Goal: Task Accomplishment & Management: Manage account settings

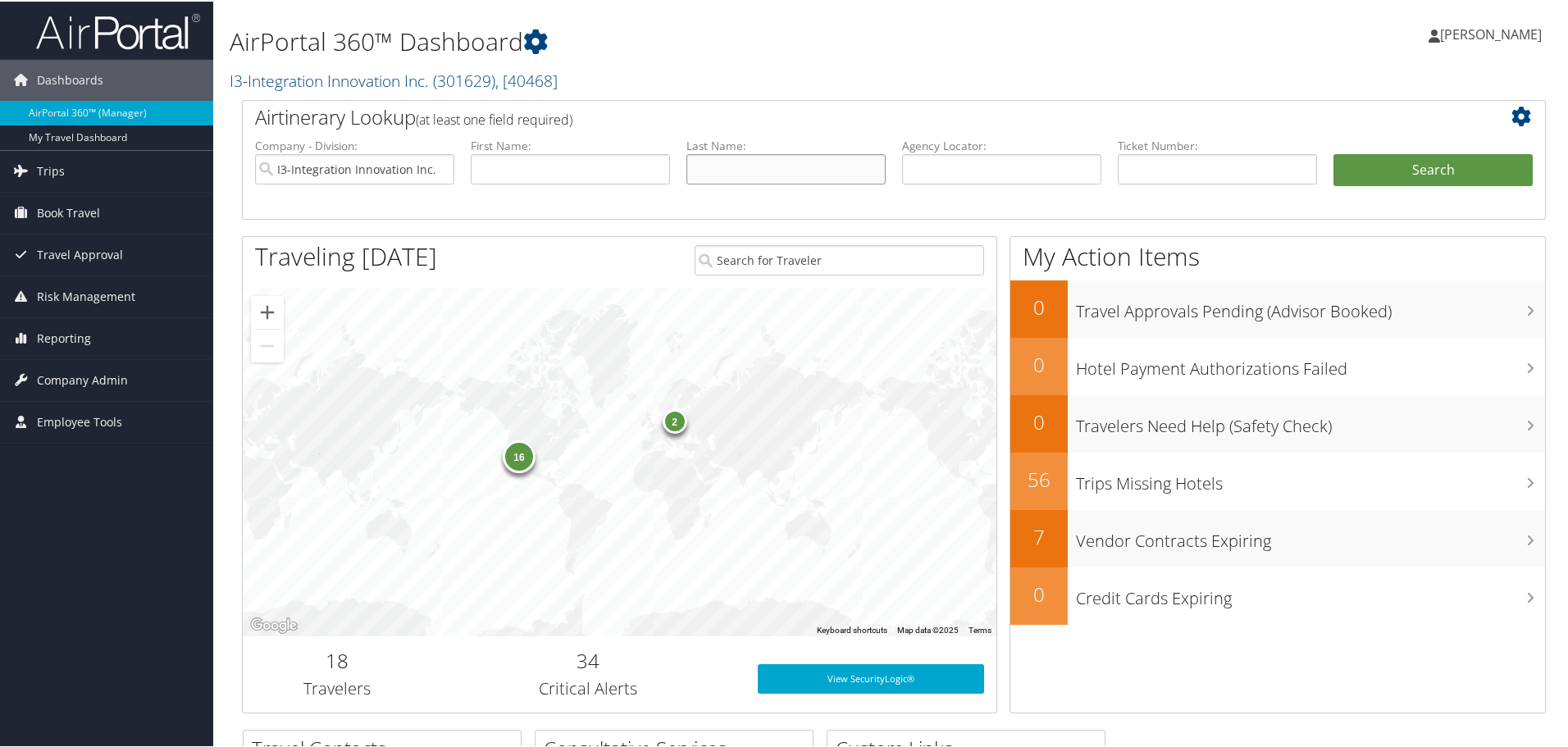
click at [720, 164] on input "text" at bounding box center [786, 167] width 200 height 31
type input "fleischmann"
click at [1334, 152] on button "Search" at bounding box center [1434, 168] width 200 height 33
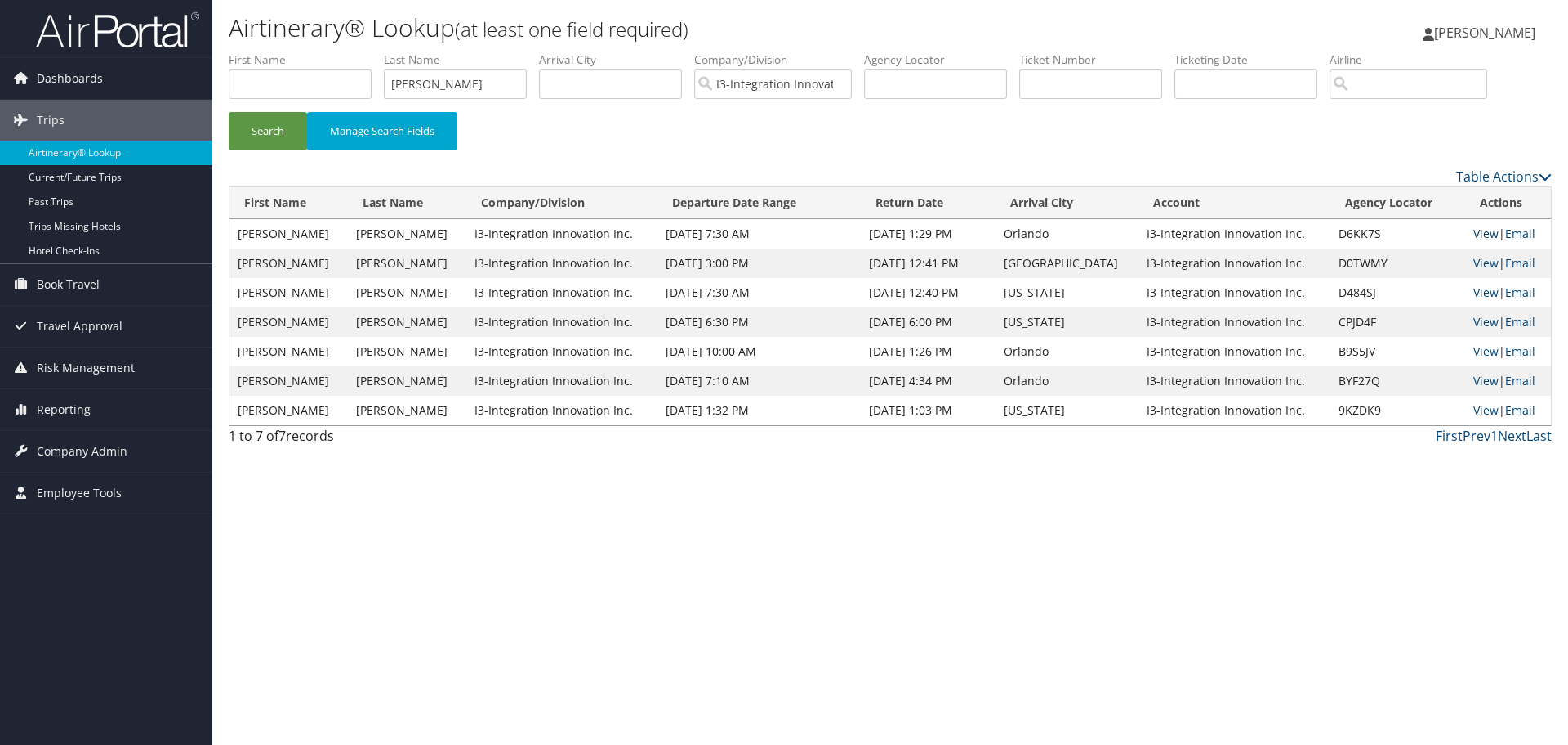
click at [1473, 230] on link "View" at bounding box center [1486, 234] width 26 height 16
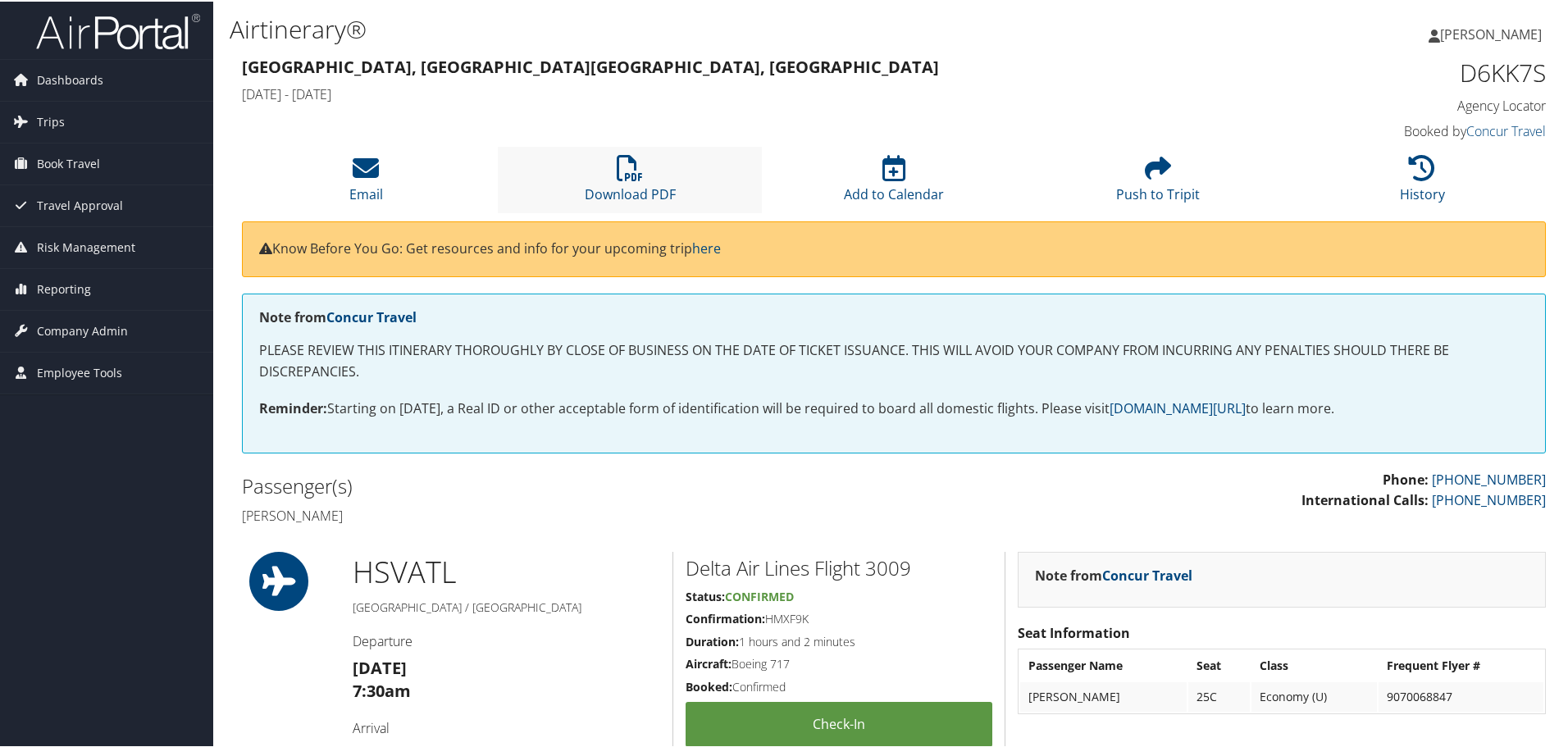
click at [655, 158] on li "Download PDF" at bounding box center [629, 178] width 264 height 66
